Goal: Transaction & Acquisition: Obtain resource

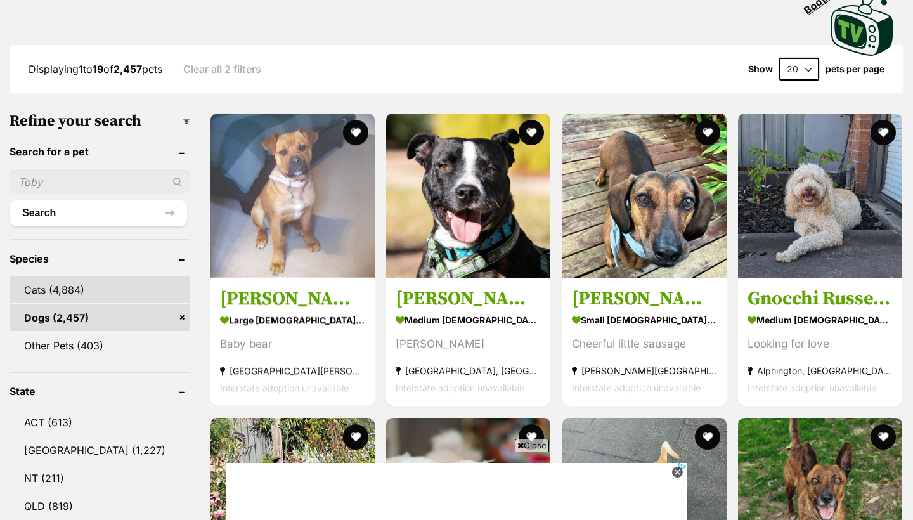
scroll to position [311, 0]
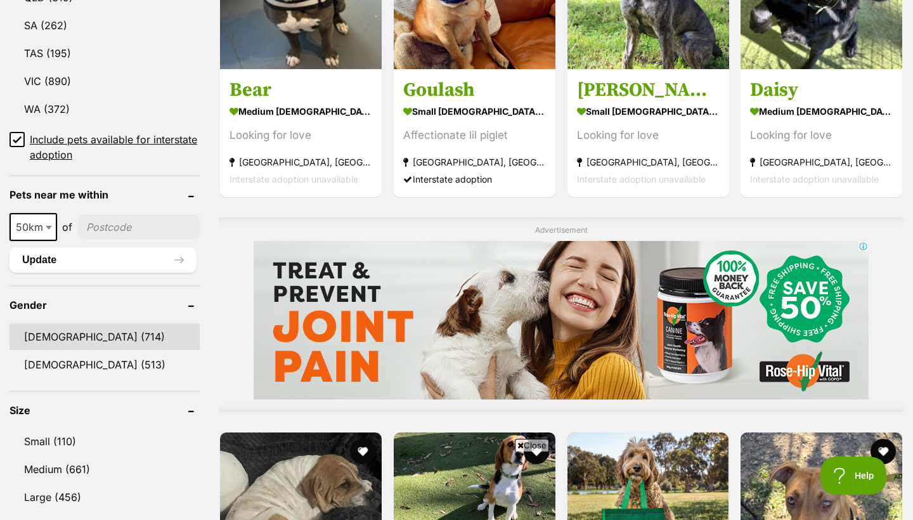
scroll to position [812, 0]
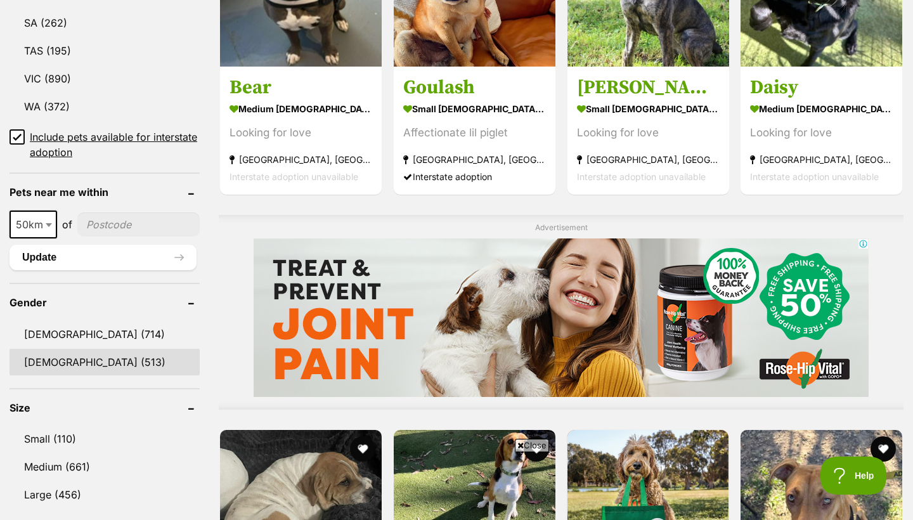
click at [86, 356] on link "Female (513)" at bounding box center [105, 362] width 190 height 27
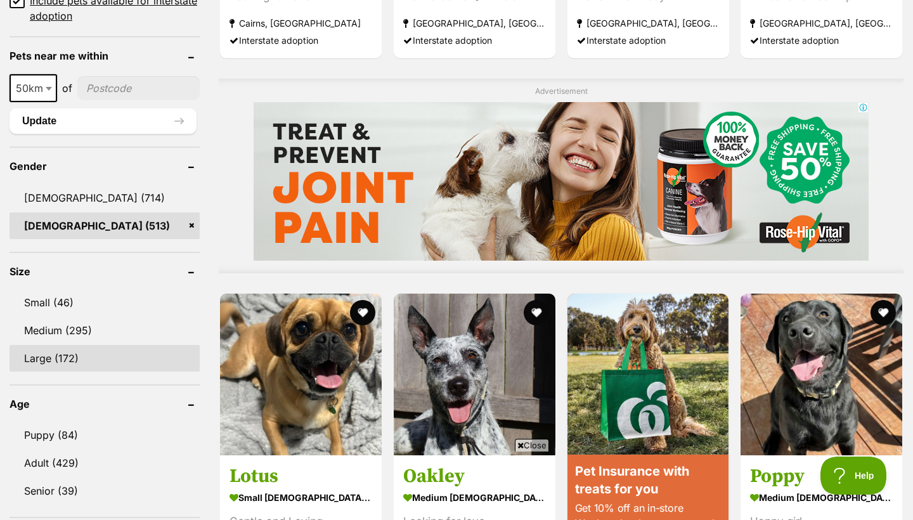
scroll to position [953, 0]
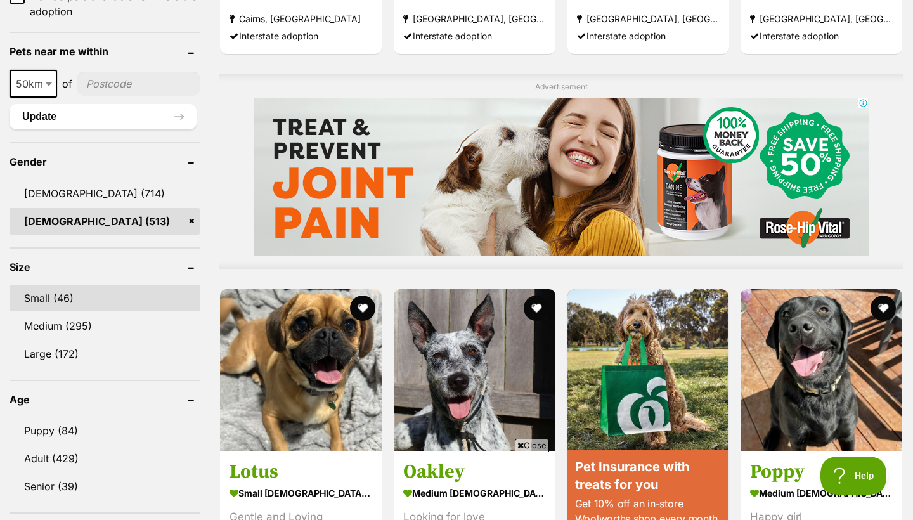
click at [72, 297] on link "Small (46)" at bounding box center [105, 298] width 190 height 27
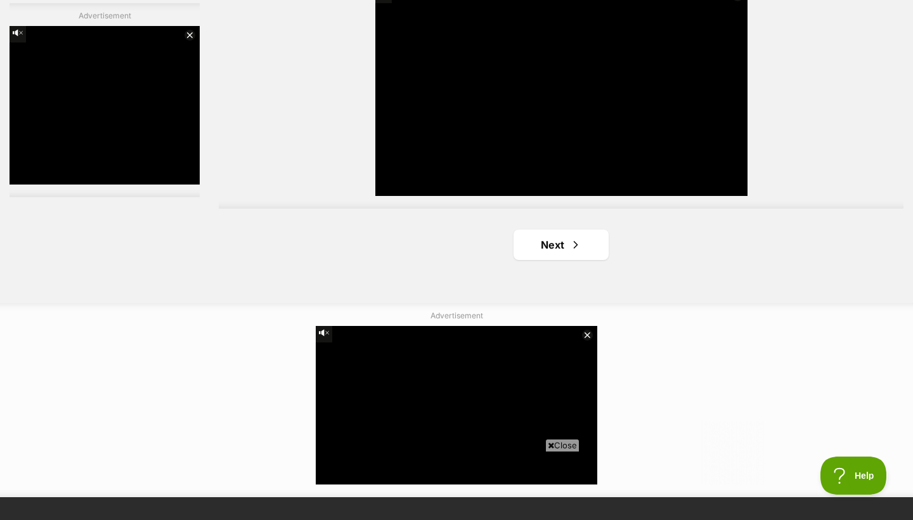
scroll to position [2351, 0]
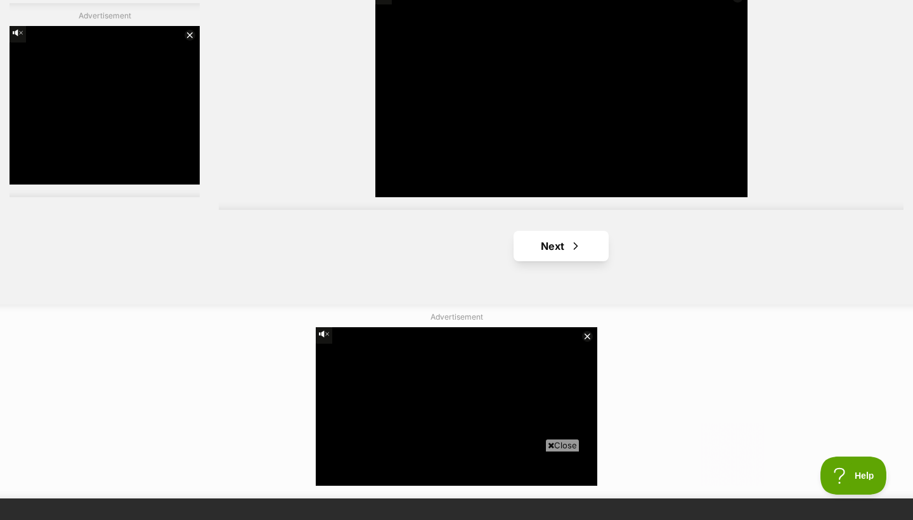
click at [540, 231] on link "Next" at bounding box center [561, 246] width 95 height 30
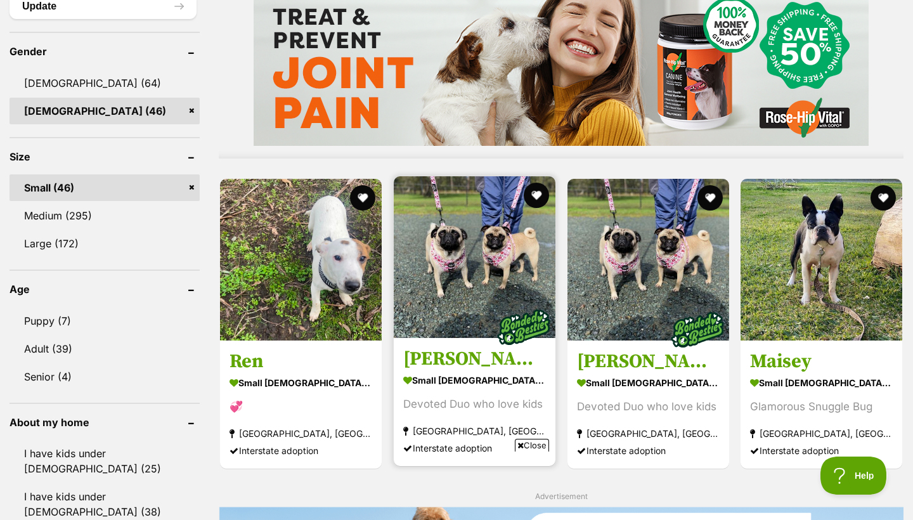
scroll to position [1093, 0]
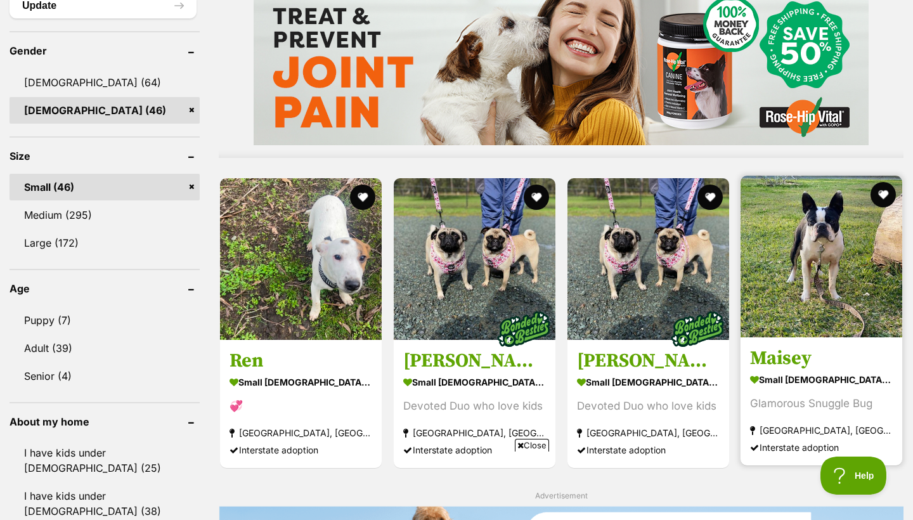
click at [794, 204] on img at bounding box center [822, 257] width 162 height 162
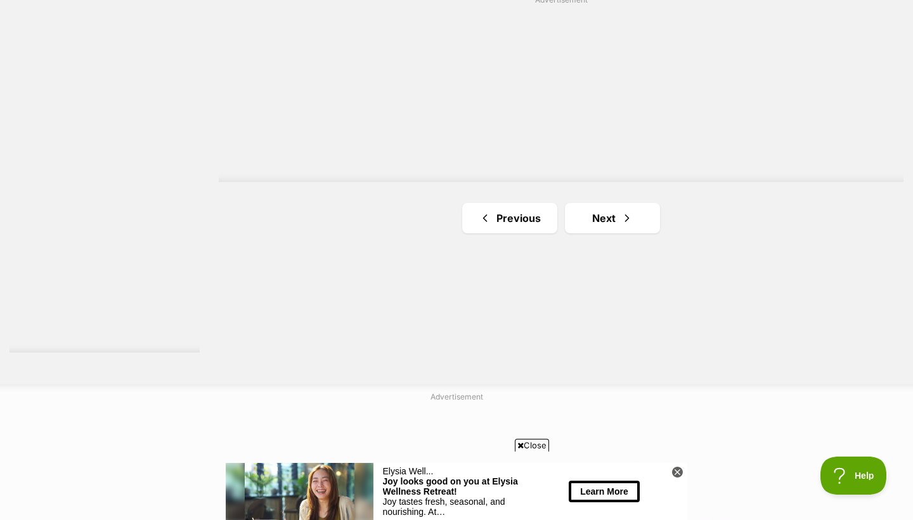
scroll to position [2407, 0]
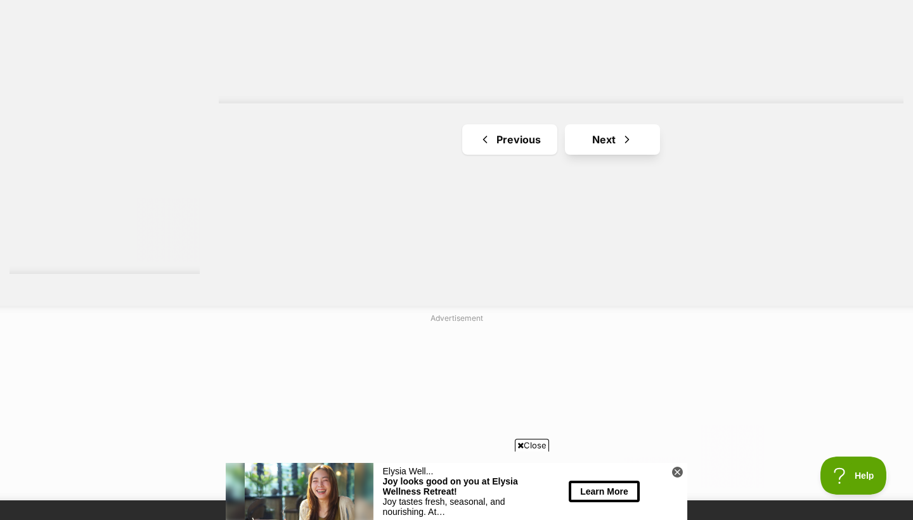
click at [609, 124] on link "Next" at bounding box center [612, 139] width 95 height 30
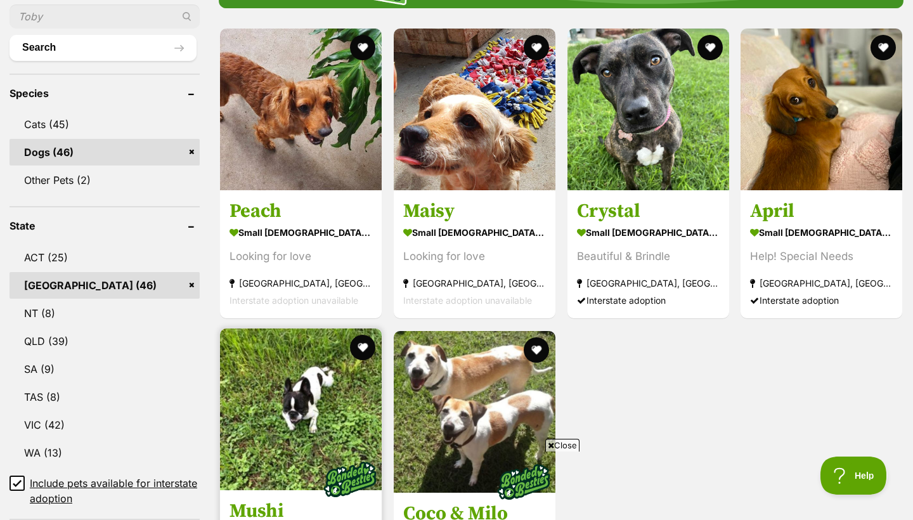
click at [301, 417] on img at bounding box center [301, 409] width 162 height 162
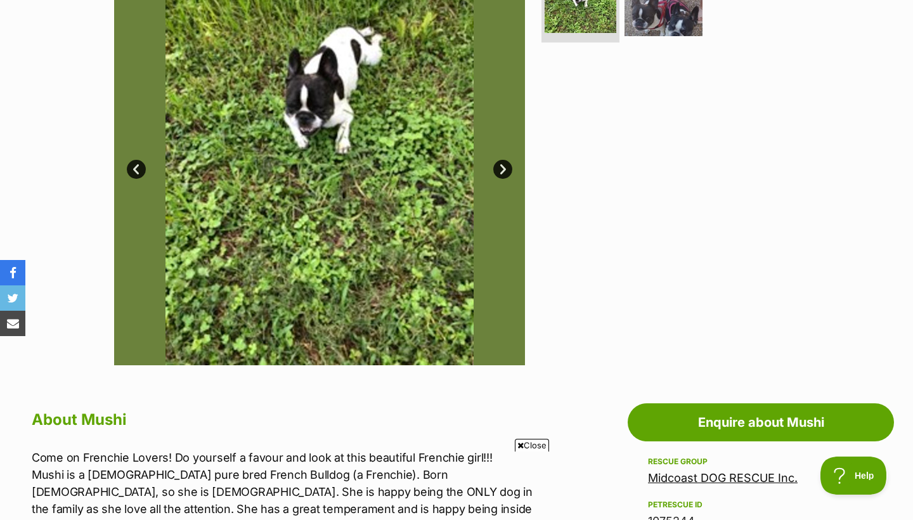
scroll to position [308, 0]
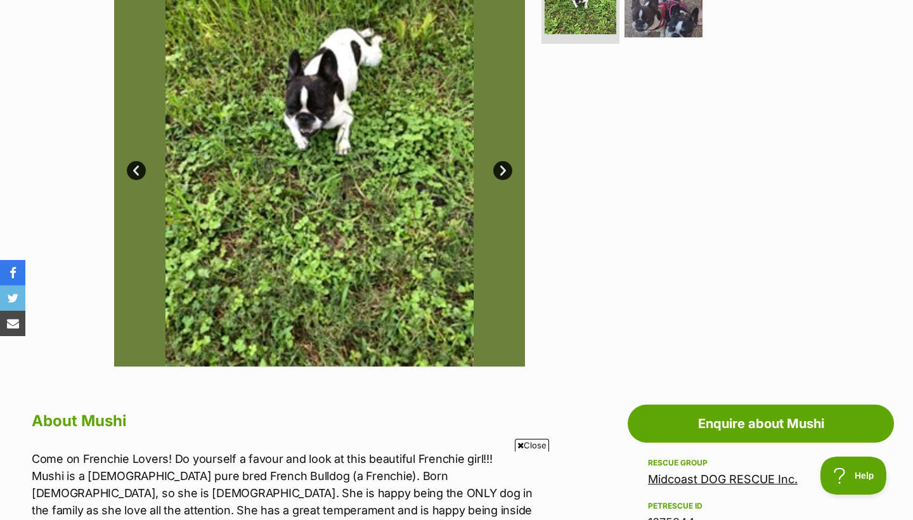
click at [501, 172] on link "Next" at bounding box center [502, 170] width 19 height 19
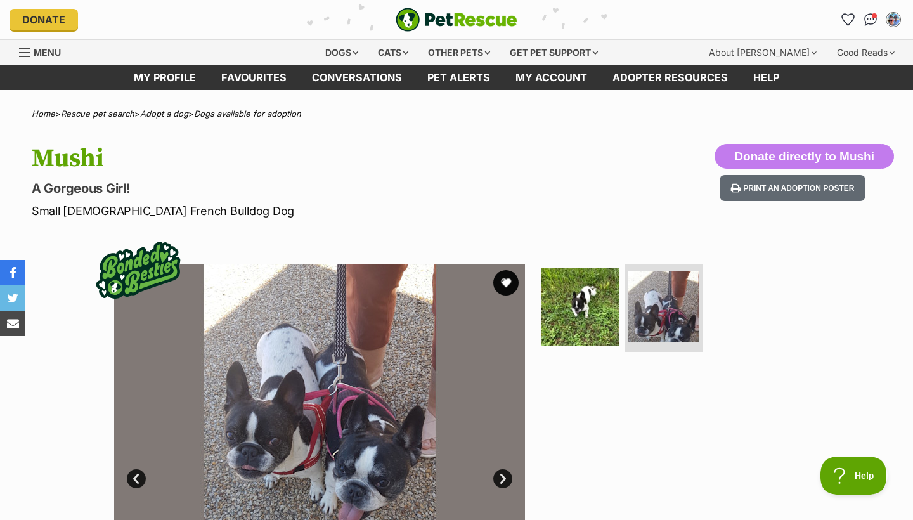
scroll to position [0, 0]
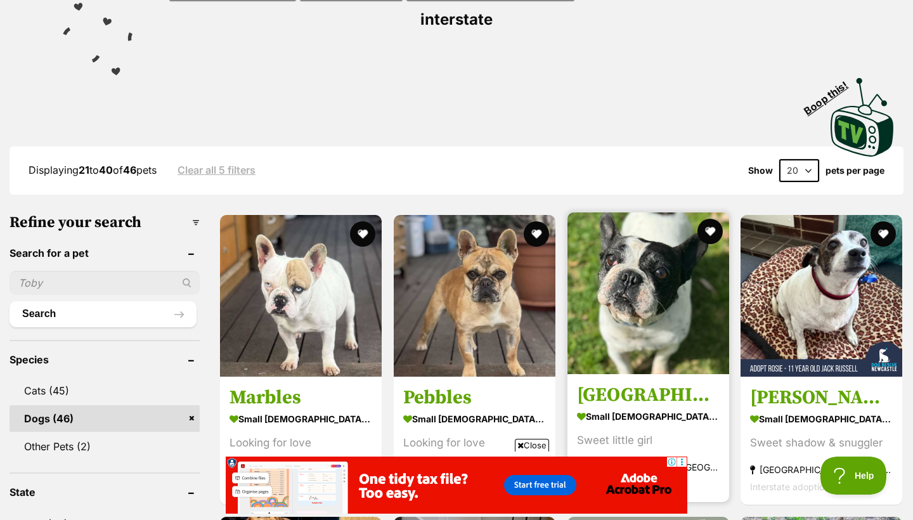
click at [638, 282] on img at bounding box center [649, 293] width 162 height 162
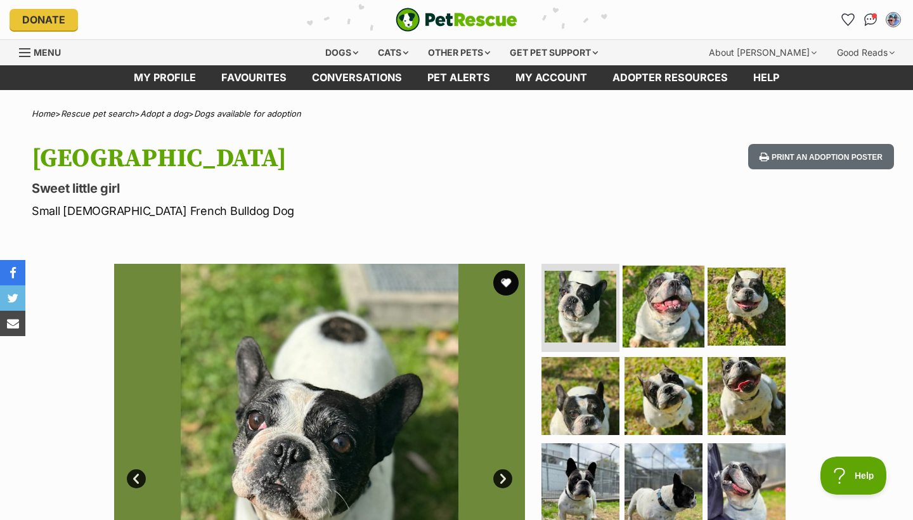
click at [651, 320] on img at bounding box center [664, 306] width 82 height 82
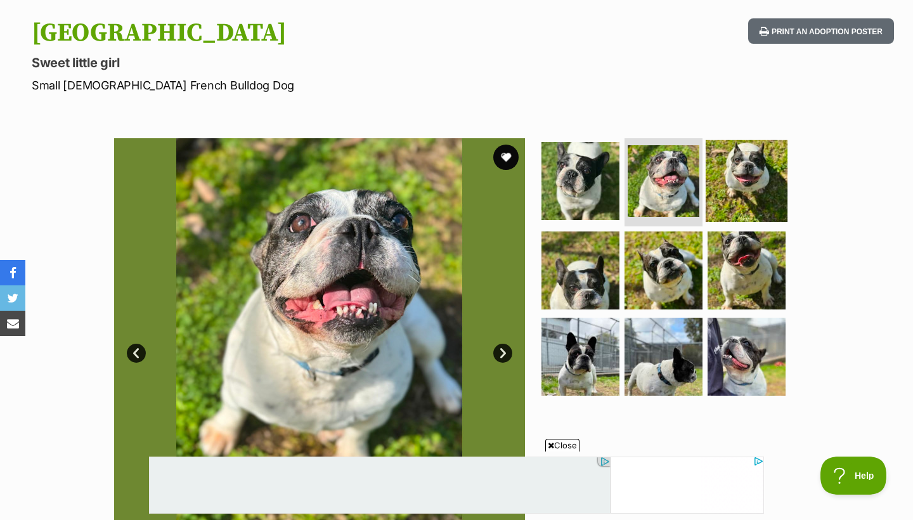
click at [746, 198] on img at bounding box center [747, 181] width 82 height 82
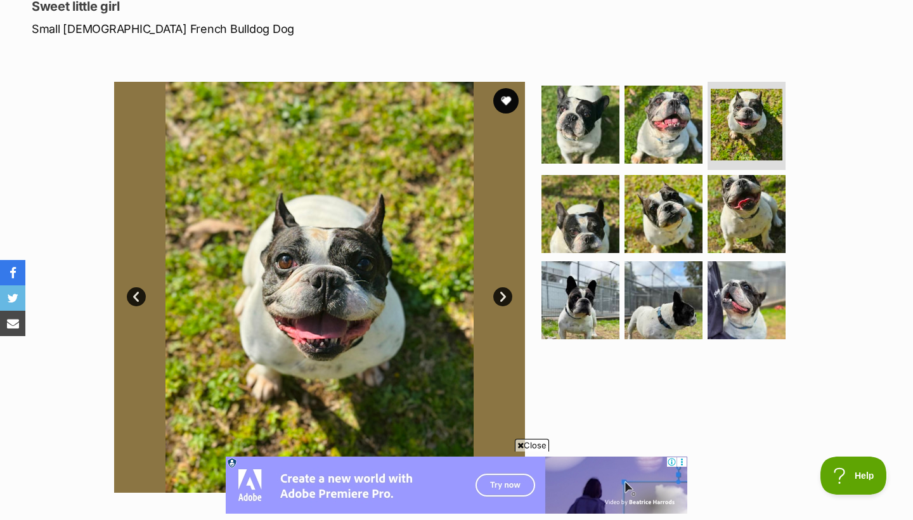
scroll to position [182, 0]
click at [744, 117] on img at bounding box center [746, 124] width 75 height 75
click at [504, 299] on link "Next" at bounding box center [502, 296] width 19 height 19
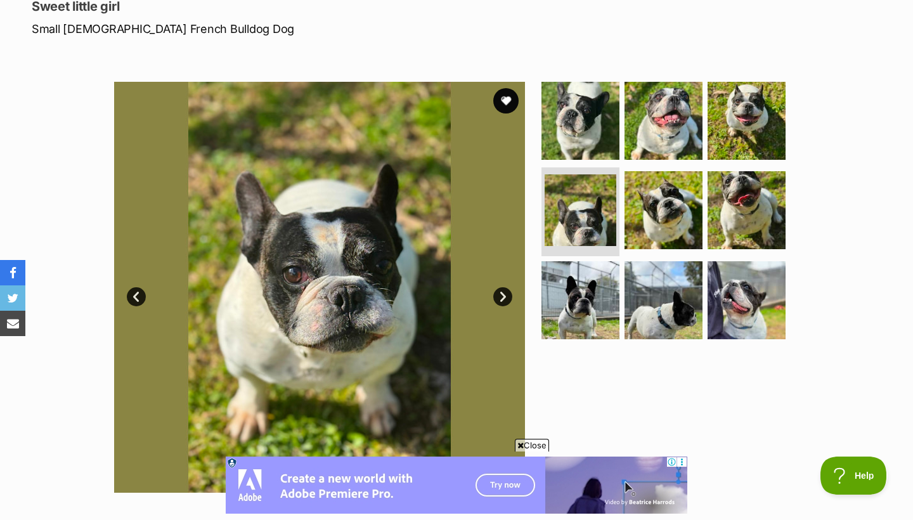
click at [504, 299] on link "Next" at bounding box center [502, 296] width 19 height 19
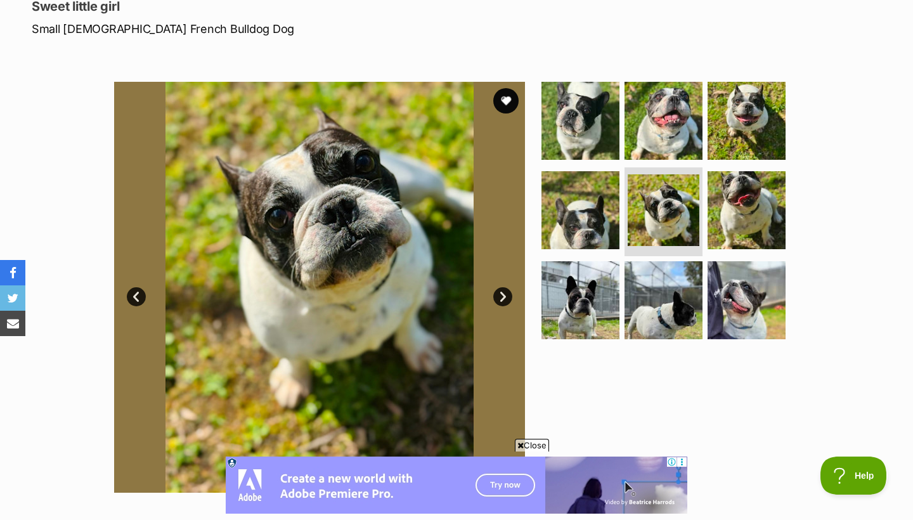
click at [504, 299] on link "Next" at bounding box center [502, 296] width 19 height 19
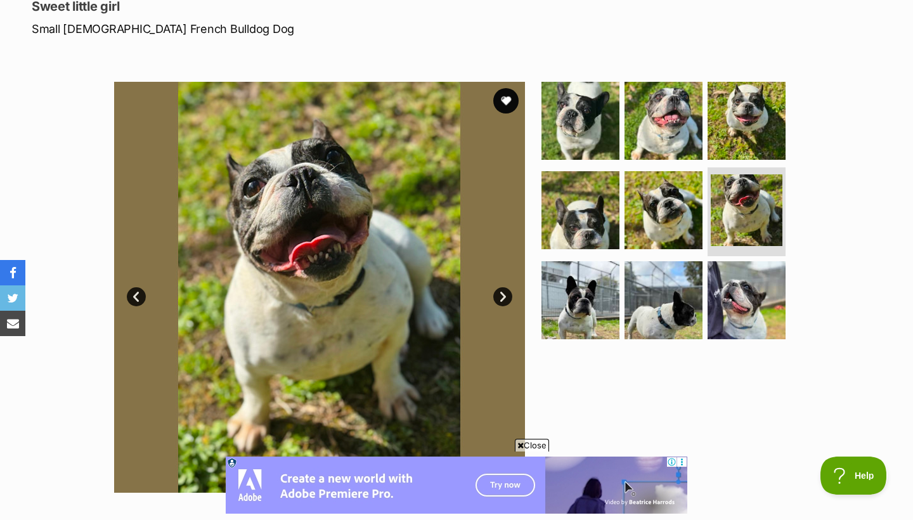
click at [504, 299] on link "Next" at bounding box center [502, 296] width 19 height 19
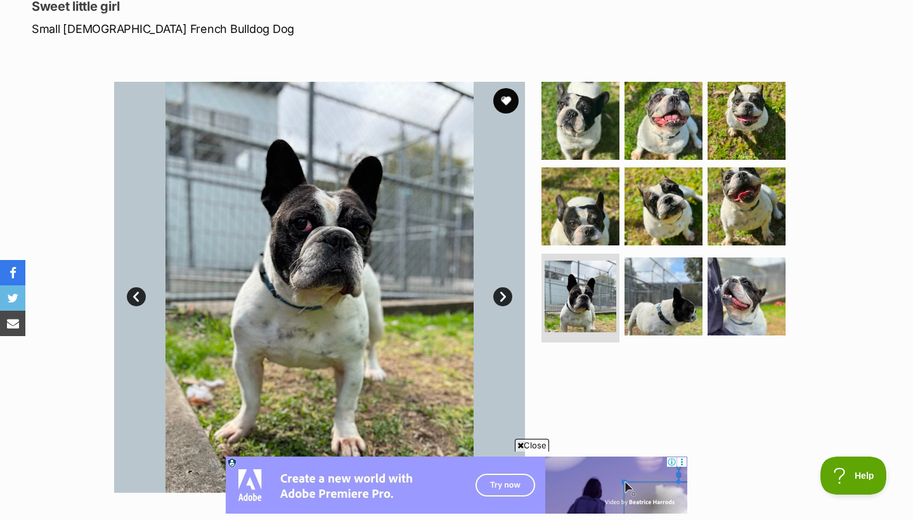
click at [504, 300] on link "Next" at bounding box center [502, 296] width 19 height 19
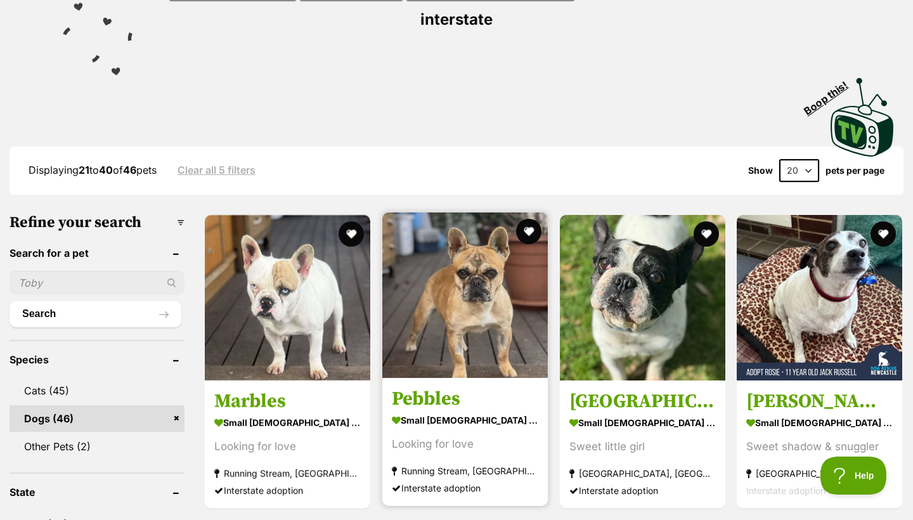
click at [427, 235] on img at bounding box center [465, 295] width 166 height 166
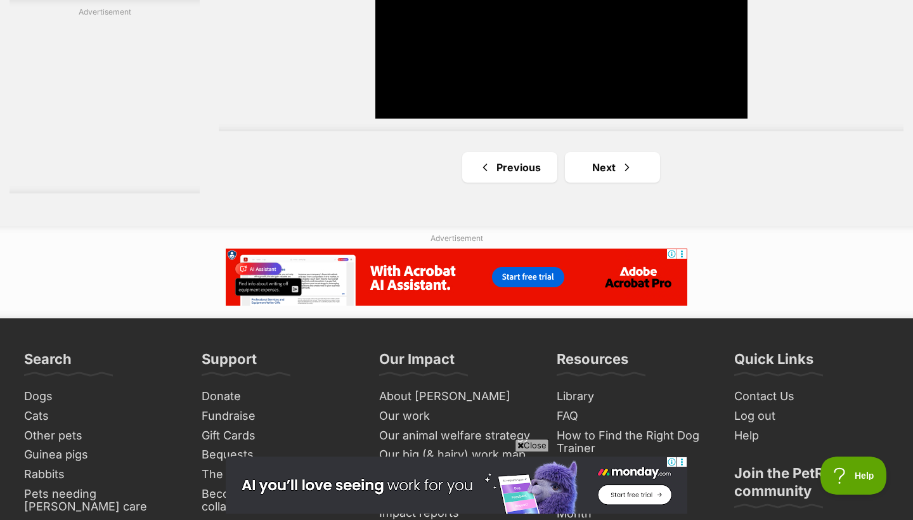
scroll to position [2439, 0]
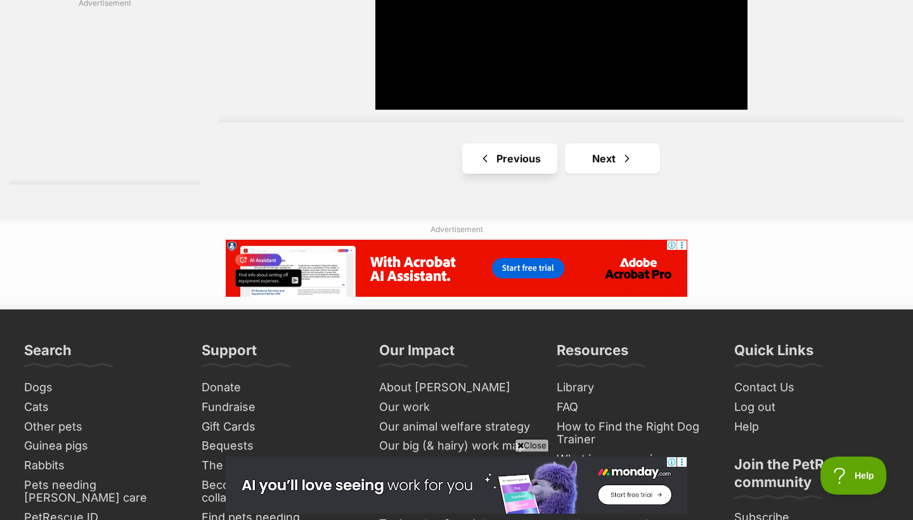
click at [514, 143] on link "Previous" at bounding box center [509, 158] width 95 height 30
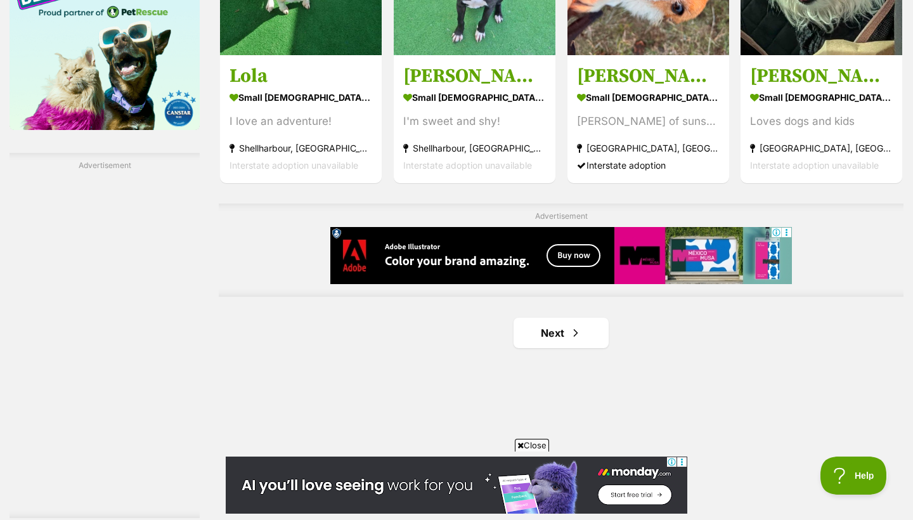
scroll to position [2114, 0]
